Goal: Transaction & Acquisition: Purchase product/service

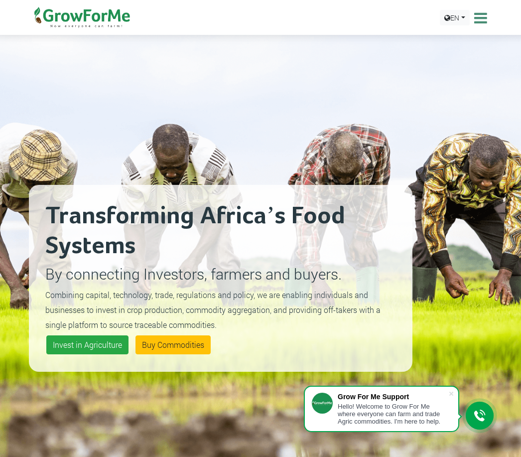
click at [481, 19] on icon at bounding box center [479, 17] width 15 height 15
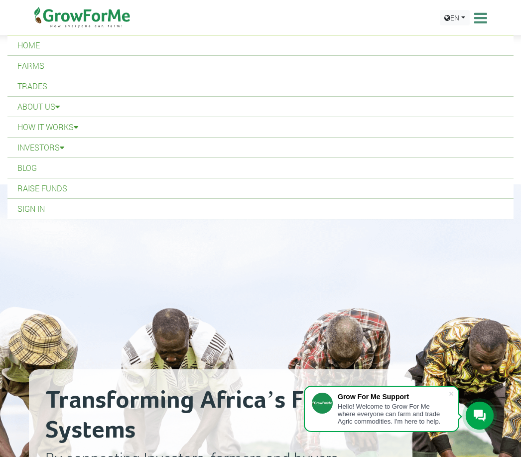
click at [56, 85] on link "Trades" at bounding box center [260, 86] width 506 height 20
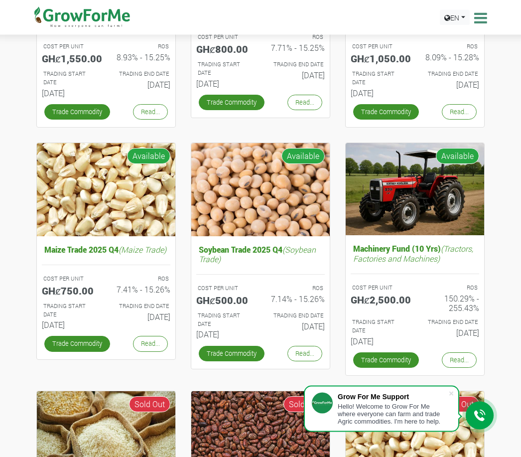
scroll to position [243, 0]
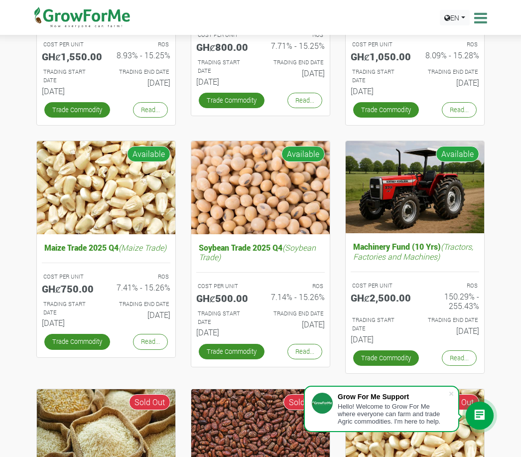
click at [398, 354] on link "Trade Commodity" at bounding box center [386, 357] width 66 height 15
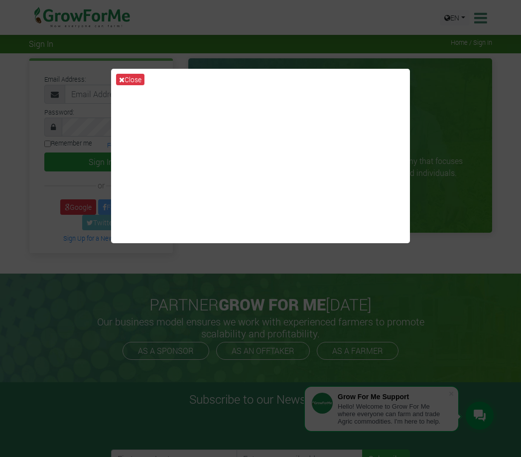
click at [121, 83] on icon at bounding box center [121, 79] width 5 height 7
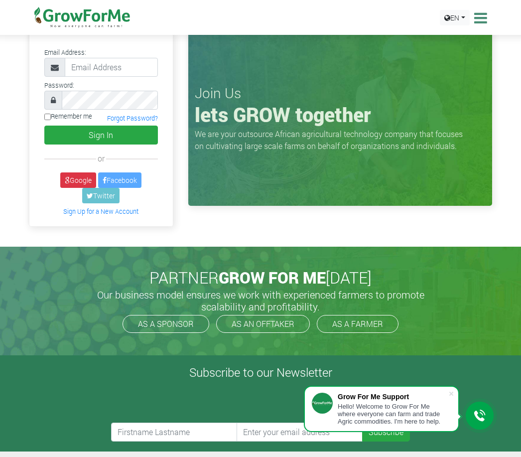
scroll to position [29, 0]
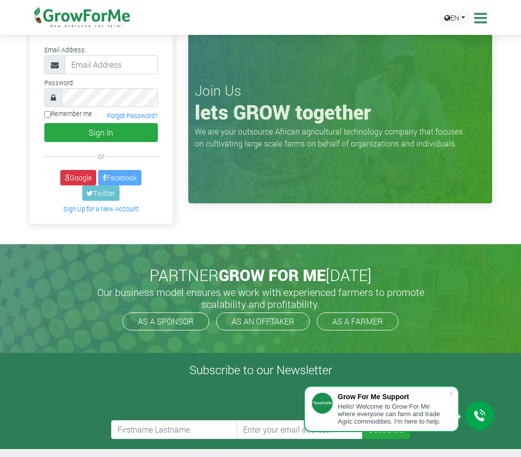
click at [397, 411] on div "Hello! Welcome to Grow For Me where everyone can farm and trade Agric commoditi…" at bounding box center [393, 414] width 111 height 22
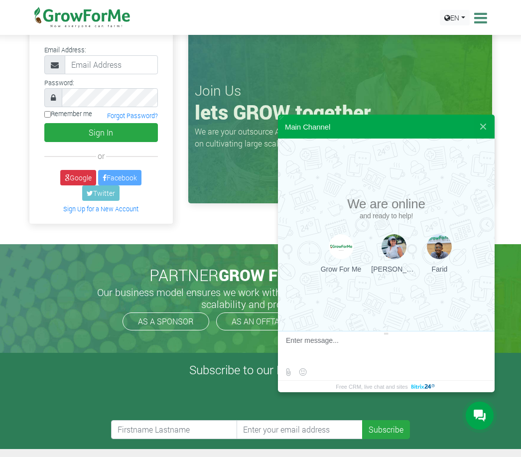
click at [306, 349] on textarea at bounding box center [385, 349] width 198 height 27
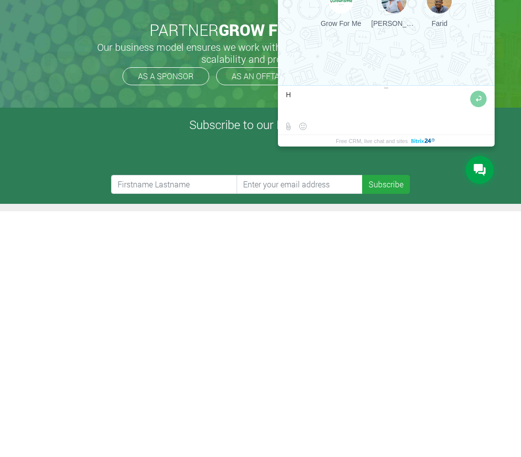
type textarea "Hi"
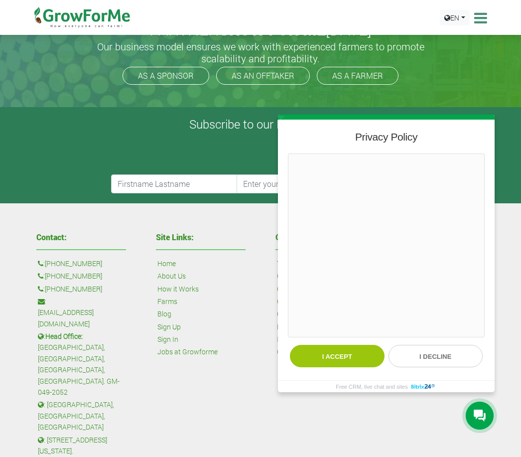
scroll to position [0, 0]
click at [425, 358] on button "I decline" at bounding box center [436, 356] width 95 height 22
type textarea "Hi"
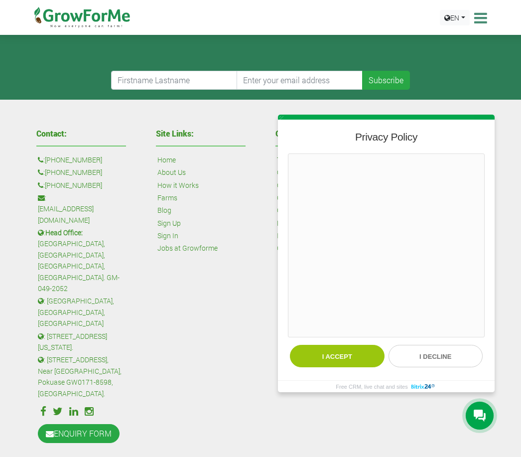
click at [434, 355] on button "I decline" at bounding box center [436, 356] width 95 height 22
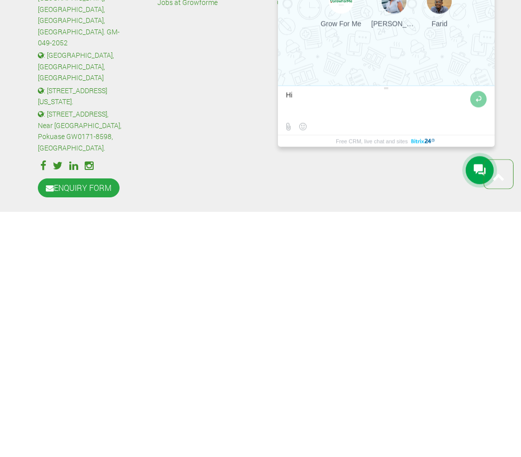
type textarea "H"
click at [192, 125] on div "Site Links: Home About Us How it Works Farms Blog Sign Up Sign In Jobs at Growf…" at bounding box center [201, 287] width 120 height 325
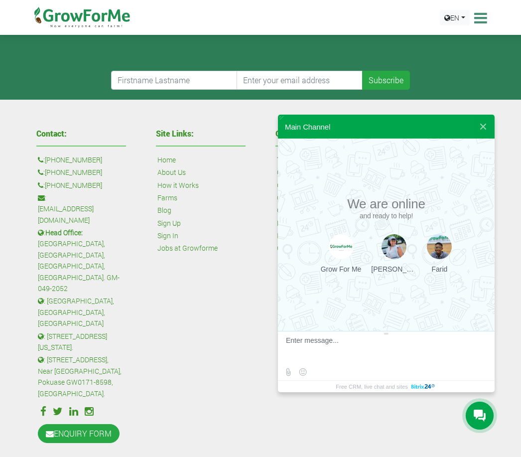
click at [96, 424] on link "ENQUIRY FORM" at bounding box center [79, 433] width 82 height 19
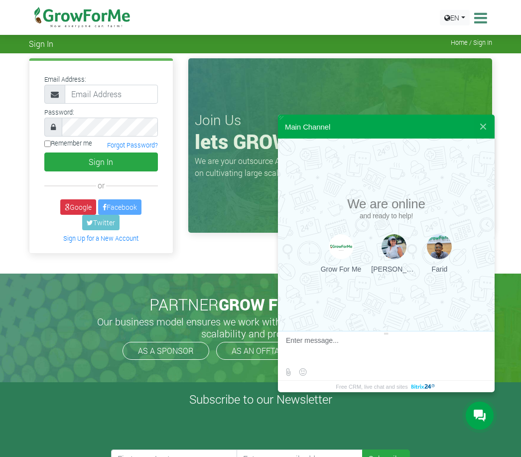
click at [75, 205] on link "Google" at bounding box center [78, 206] width 36 height 15
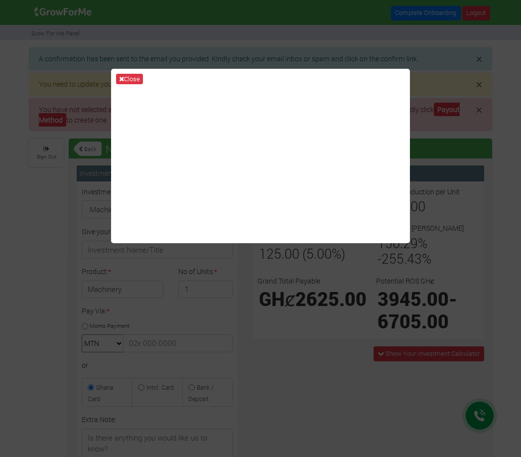
click at [119, 82] on button "Close" at bounding box center [129, 79] width 27 height 11
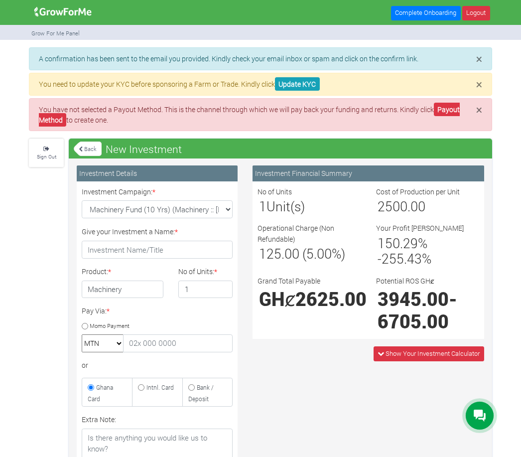
click at [297, 84] on link "Update KYC" at bounding box center [297, 83] width 45 height 13
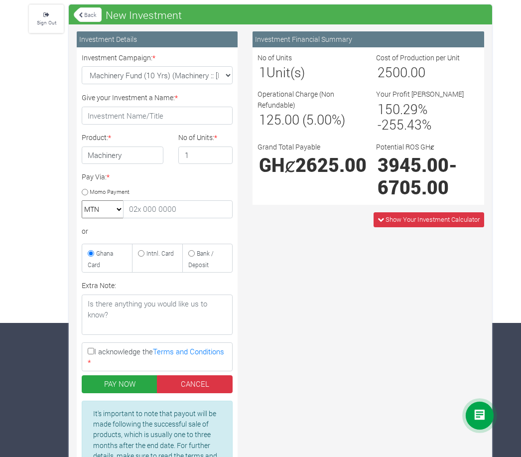
scroll to position [136, 0]
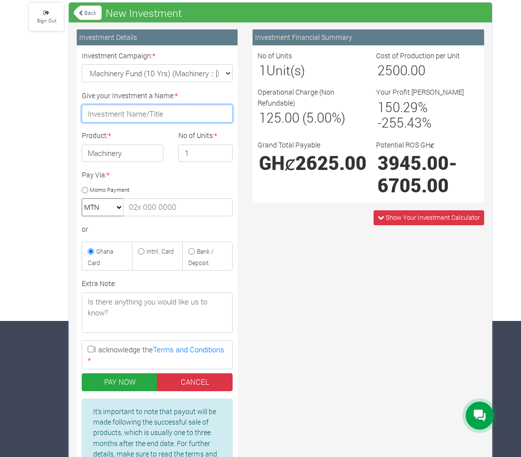
click at [139, 117] on input "Give your Investment a Name: *" at bounding box center [157, 114] width 151 height 18
type input "[PERSON_NAME] [PERSON_NAME]"
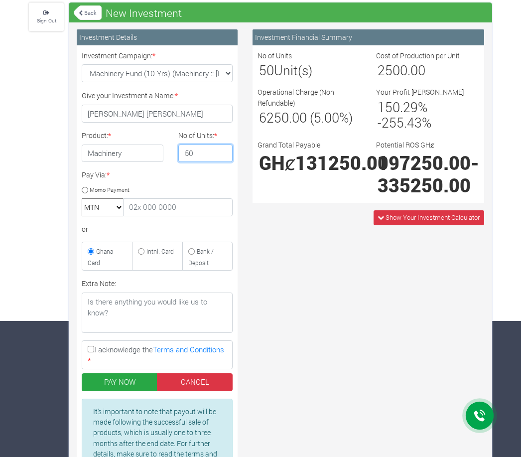
type input "5"
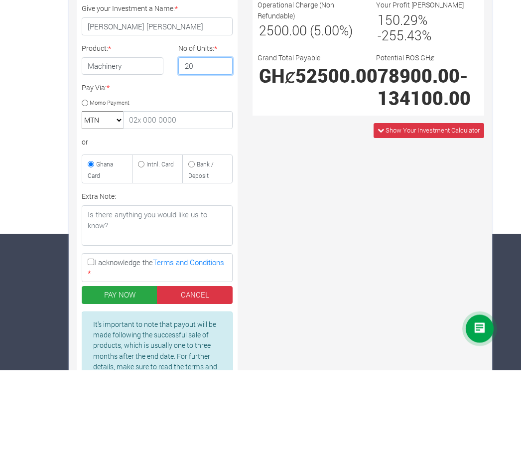
type input "20"
click at [144, 248] on input "Intnl. Card" at bounding box center [141, 251] width 6 height 6
radio input "true"
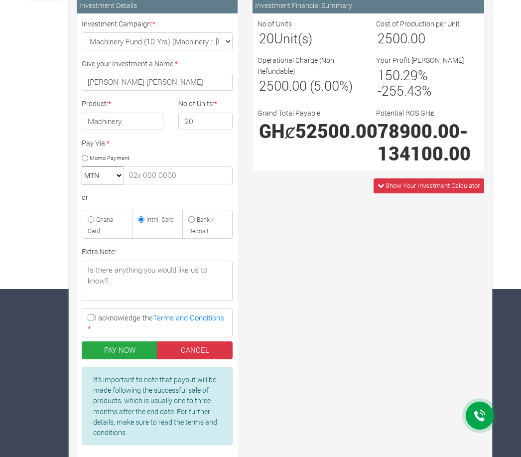
click at [195, 220] on input "Bank / Deposit" at bounding box center [191, 219] width 6 height 6
radio input "true"
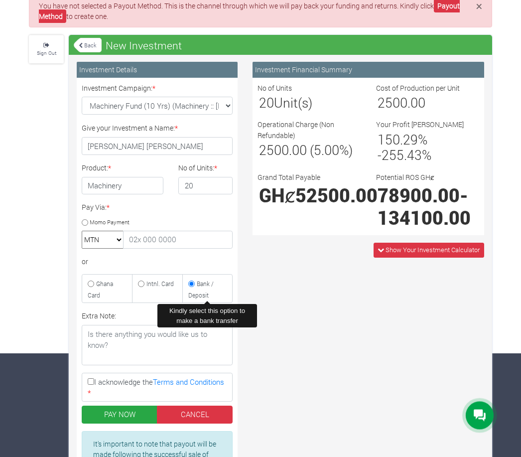
scroll to position [104, 0]
click at [94, 378] on input "I acknowledge the Terms and Conditions *" at bounding box center [91, 381] width 6 height 6
checkbox input "true"
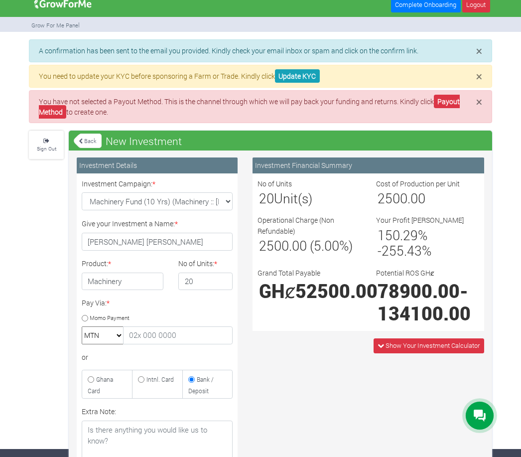
scroll to position [0, 0]
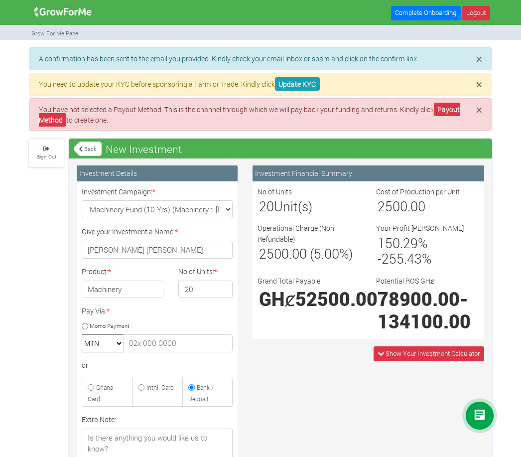
click at [259, 62] on p "A confirmation has been sent to the email you provided. Kindly check your email…" at bounding box center [260, 58] width 443 height 10
